Goal: Information Seeking & Learning: Learn about a topic

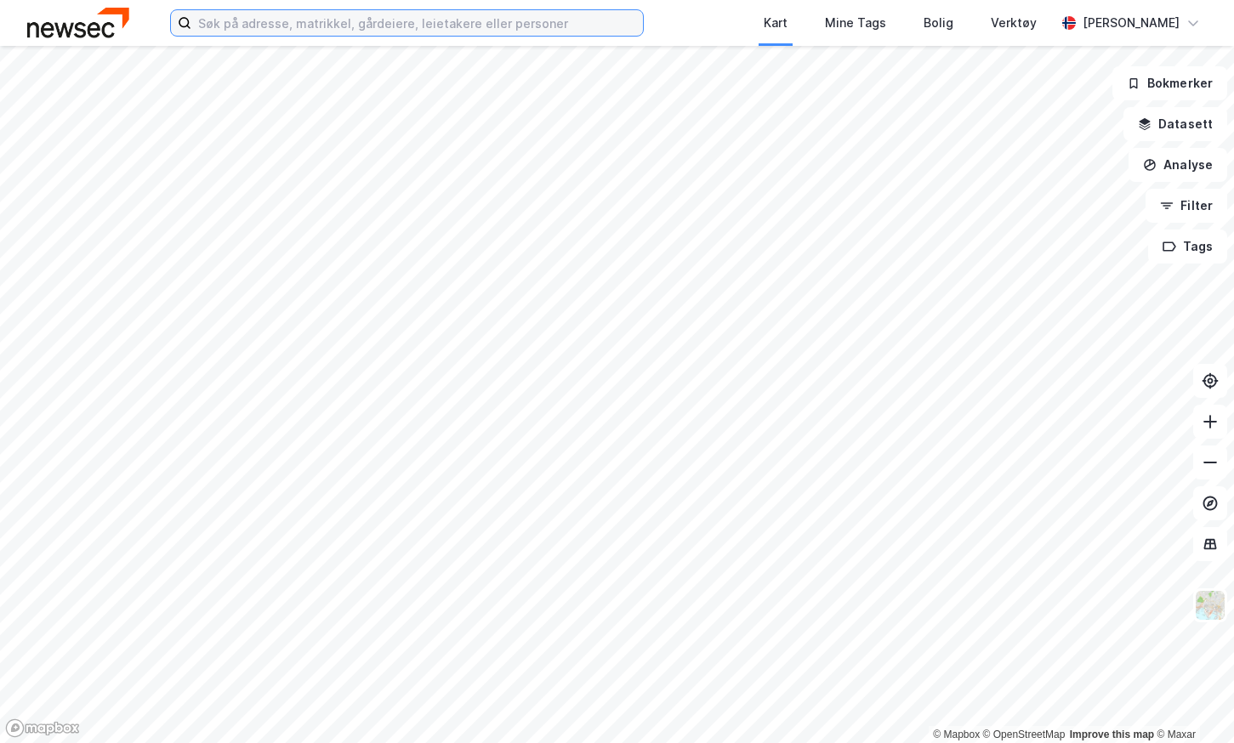
click at [342, 24] on input at bounding box center [417, 23] width 452 height 26
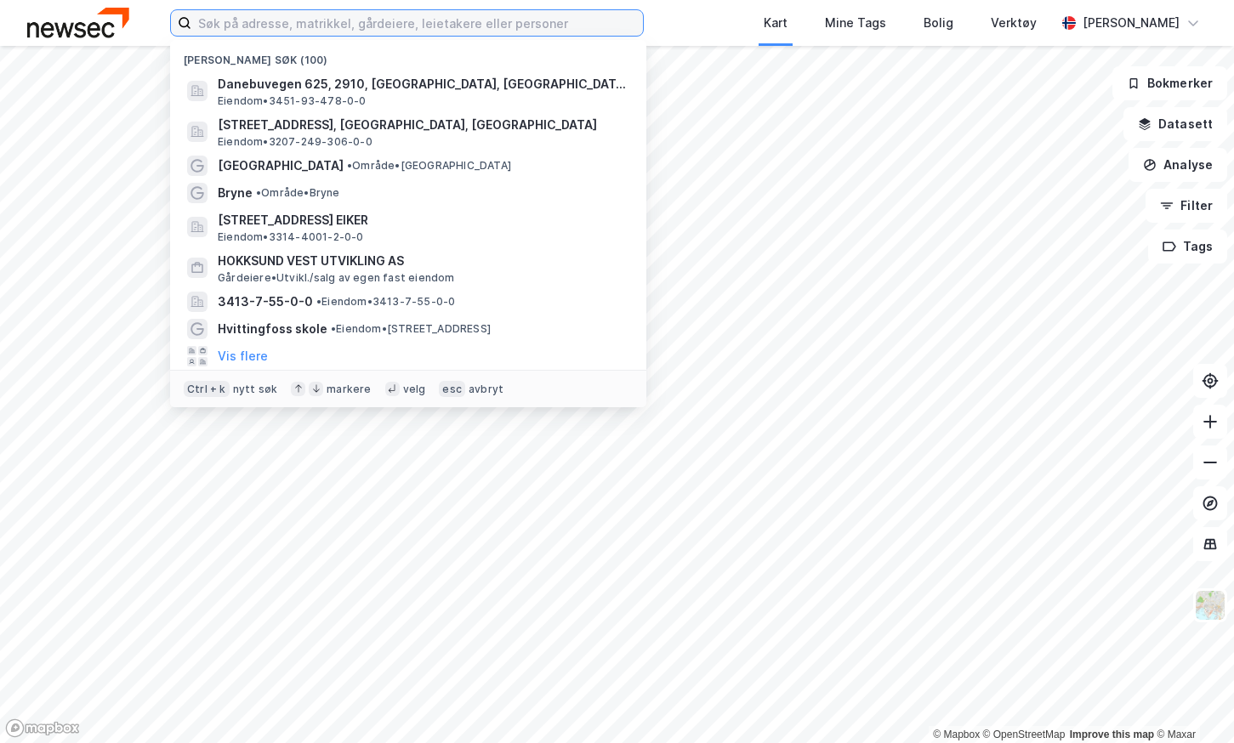
paste input "[STREET_ADDRESS]"
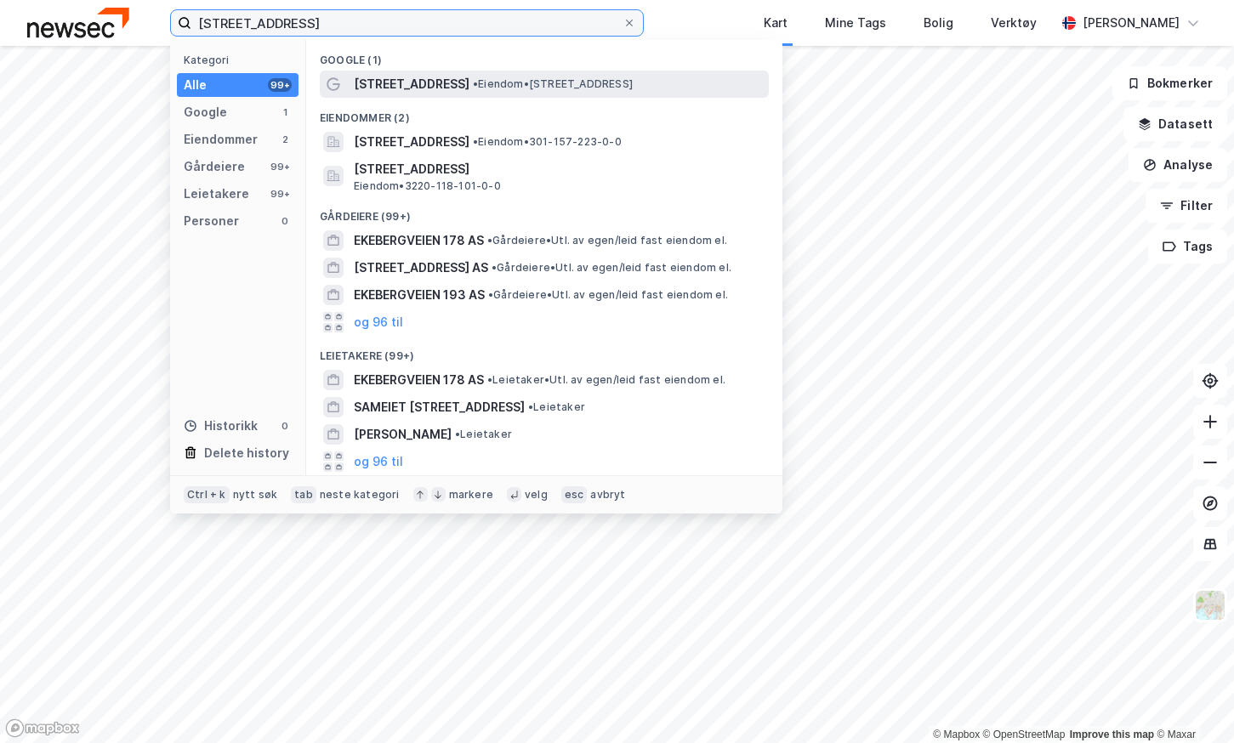
type input "[STREET_ADDRESS]"
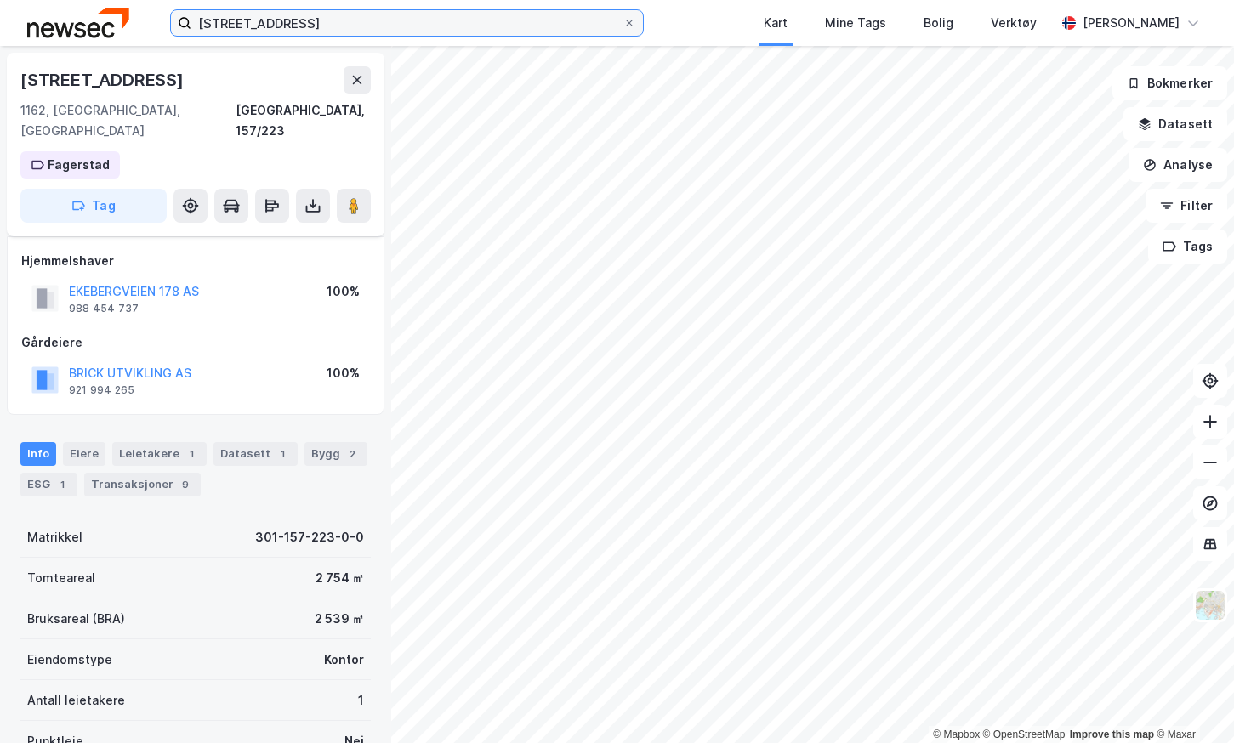
scroll to position [210, 0]
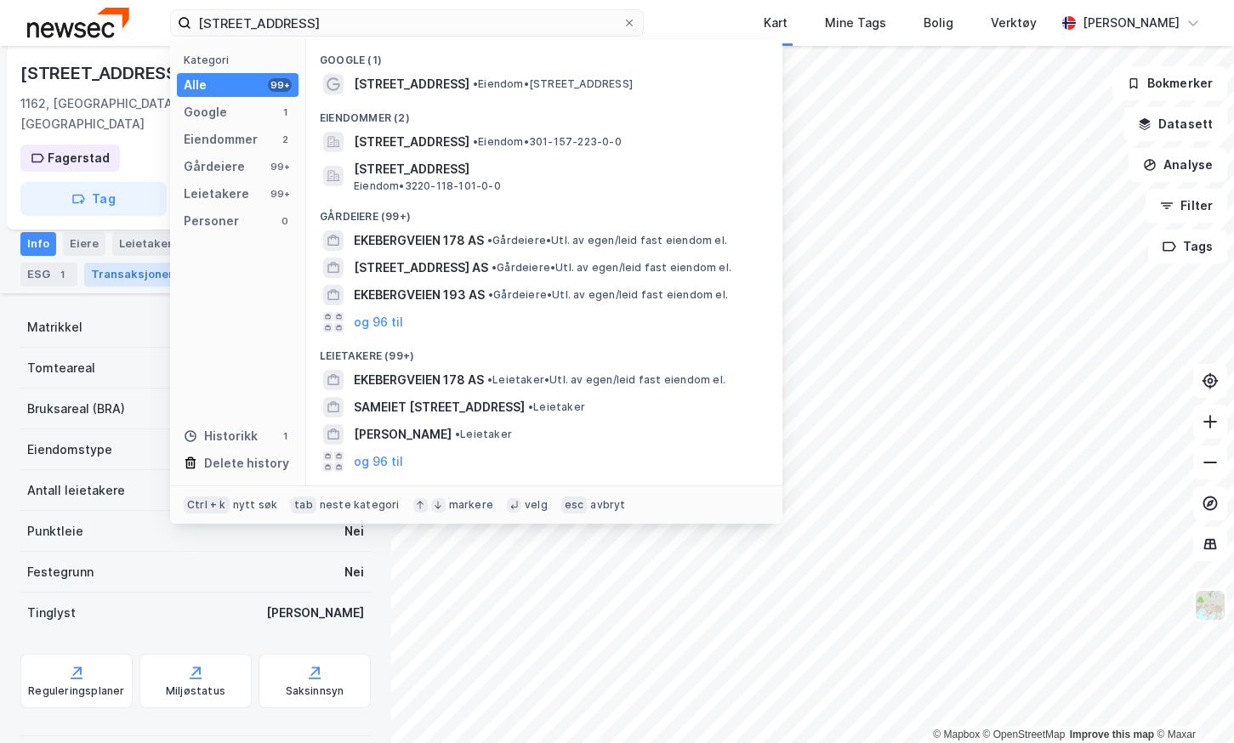
click at [146, 263] on div "Transaksjoner 9" at bounding box center [142, 275] width 117 height 24
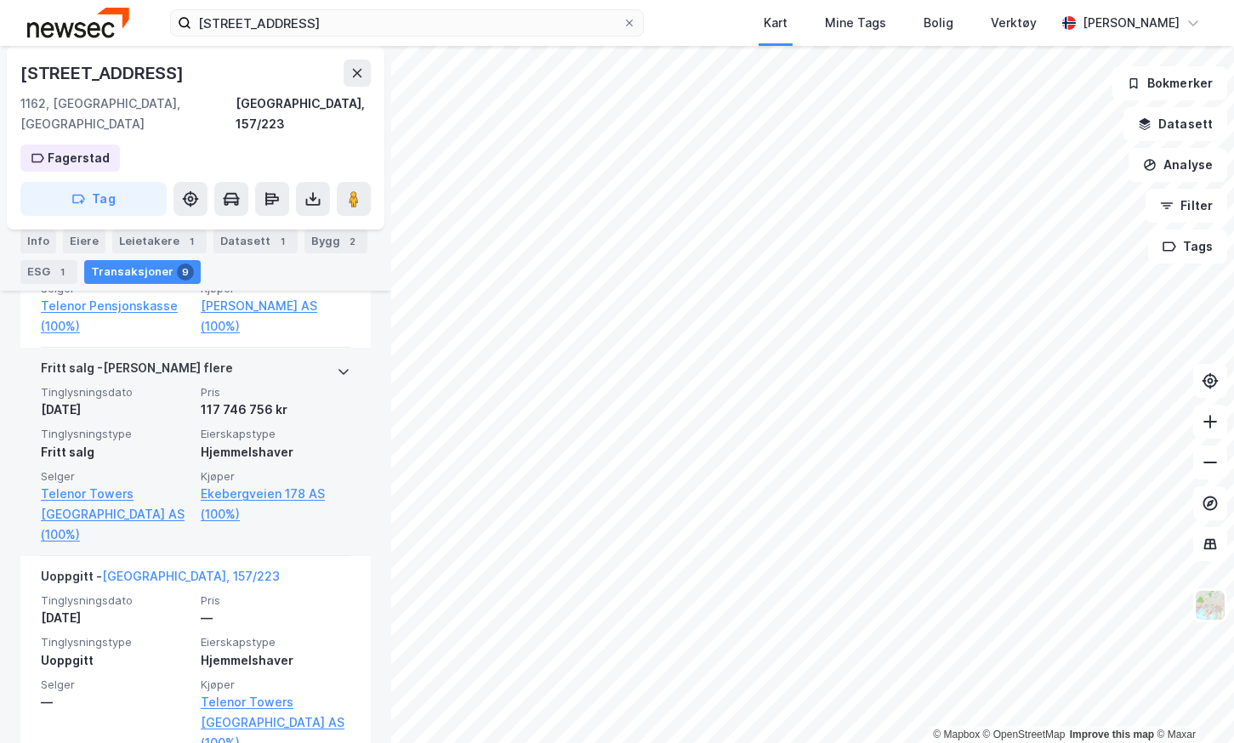
scroll to position [2756, 0]
